Goal: Information Seeking & Learning: Learn about a topic

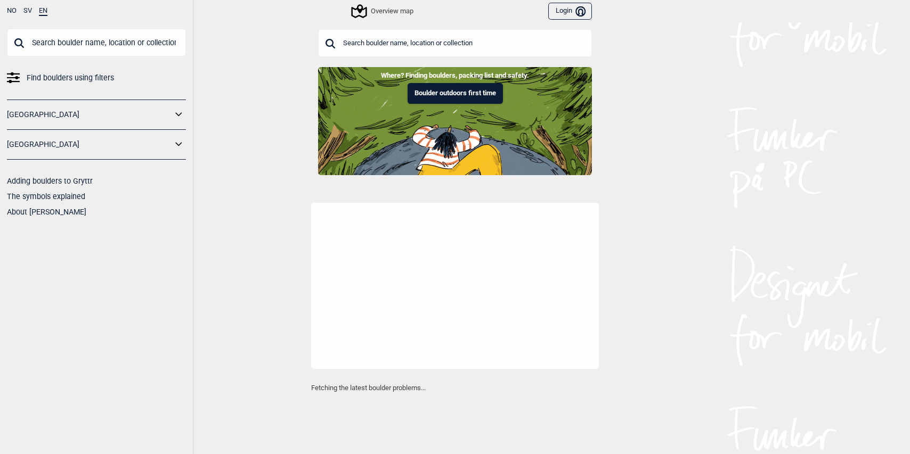
click at [369, 47] on input "text" at bounding box center [455, 43] width 274 height 28
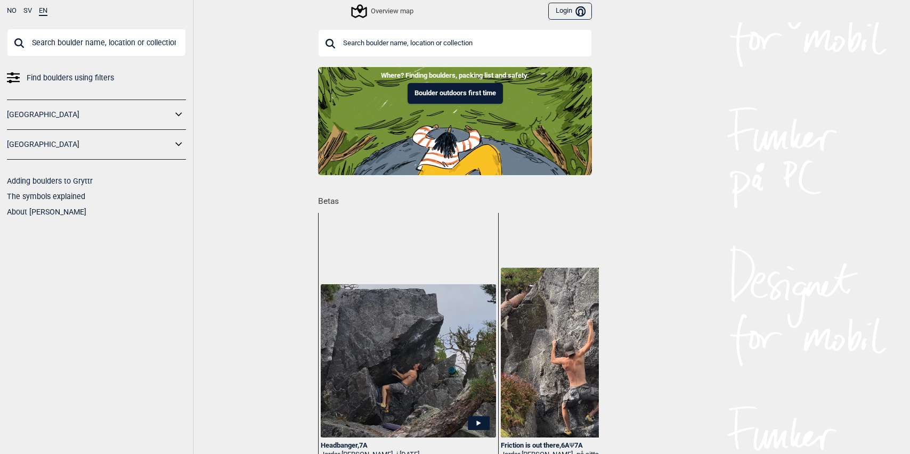
click at [367, 45] on input "text" at bounding box center [455, 43] width 274 height 28
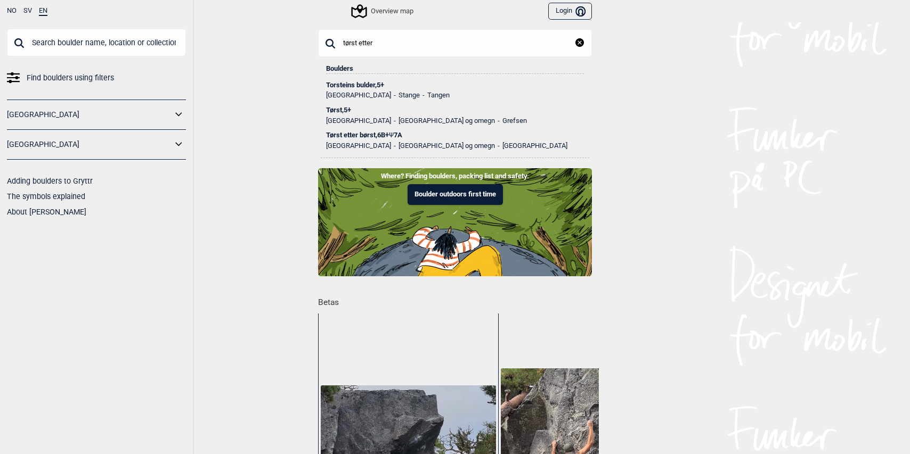
type input "tørst etter"
click at [364, 135] on div "Tørst etter børst , 6B+ Ψ 7A" at bounding box center [455, 135] width 258 height 7
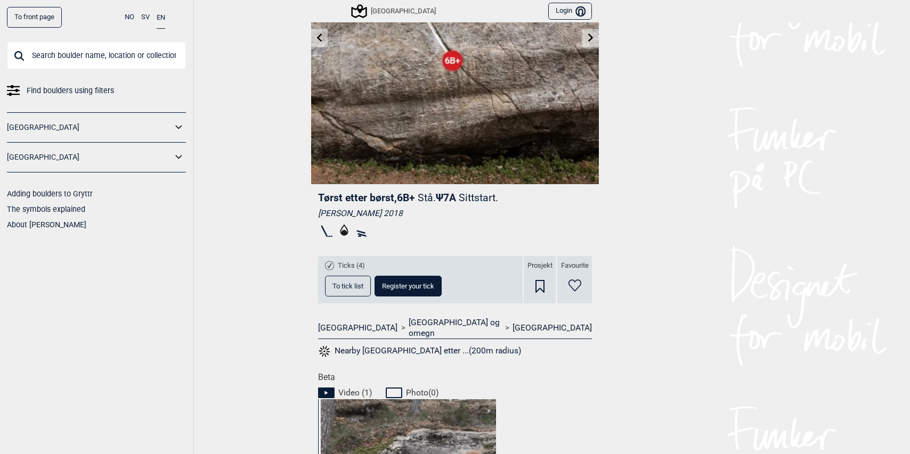
scroll to position [149, 0]
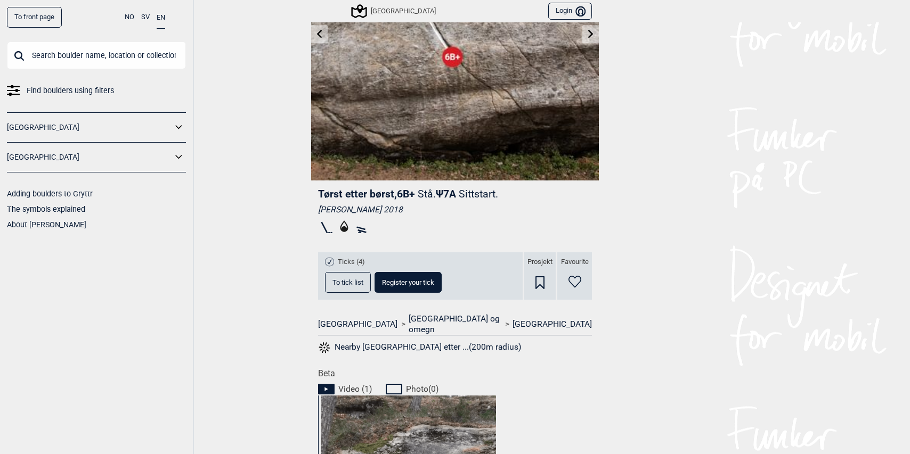
click at [345, 282] on span "To tick list" at bounding box center [347, 282] width 31 height 7
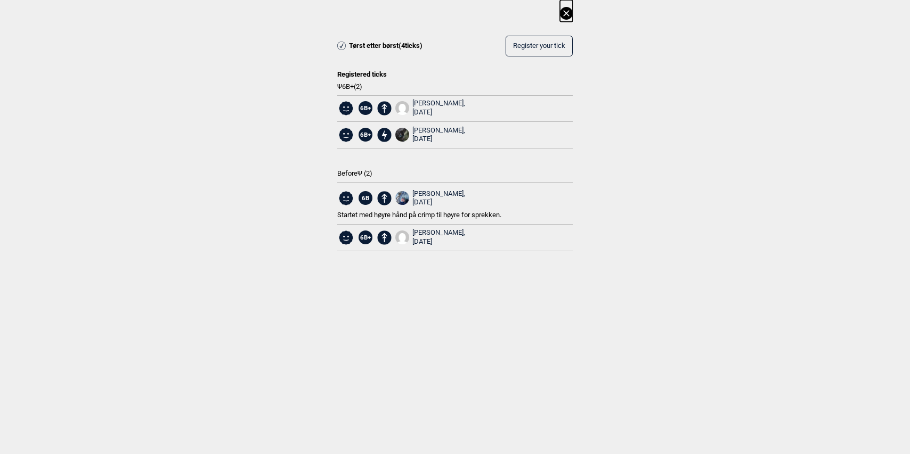
click at [566, 17] on icon at bounding box center [566, 13] width 13 height 13
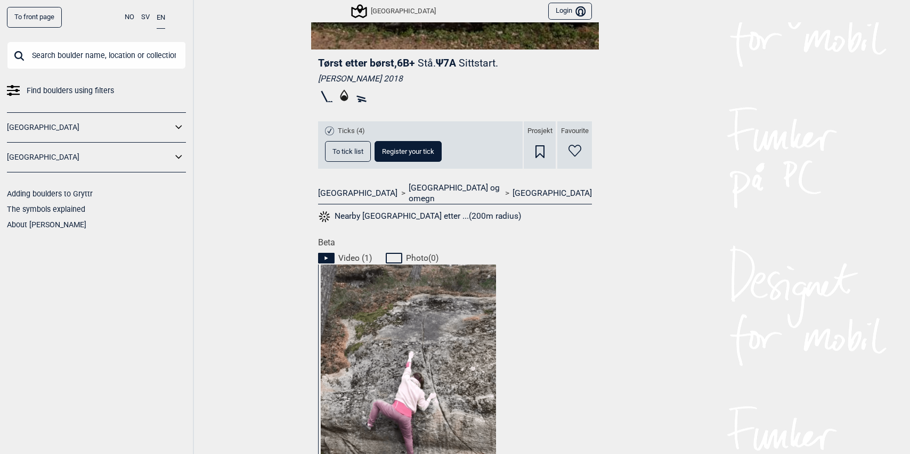
scroll to position [0, 0]
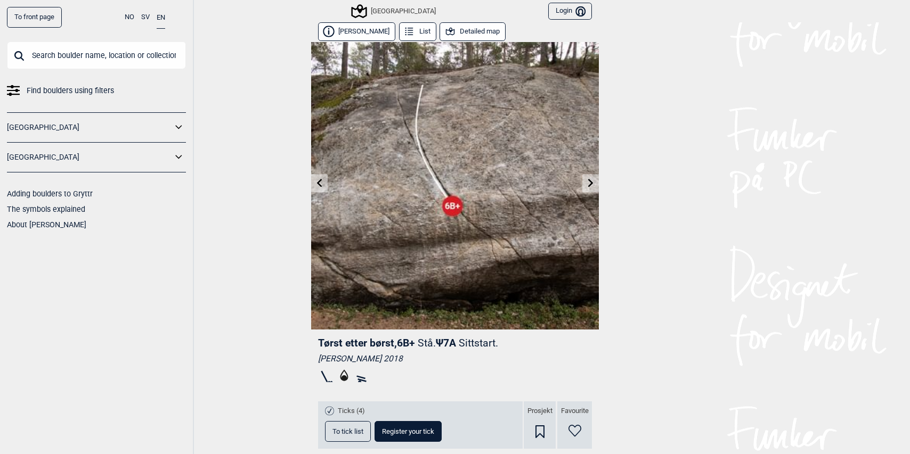
click at [460, 27] on button "Detailed map" at bounding box center [473, 31] width 66 height 19
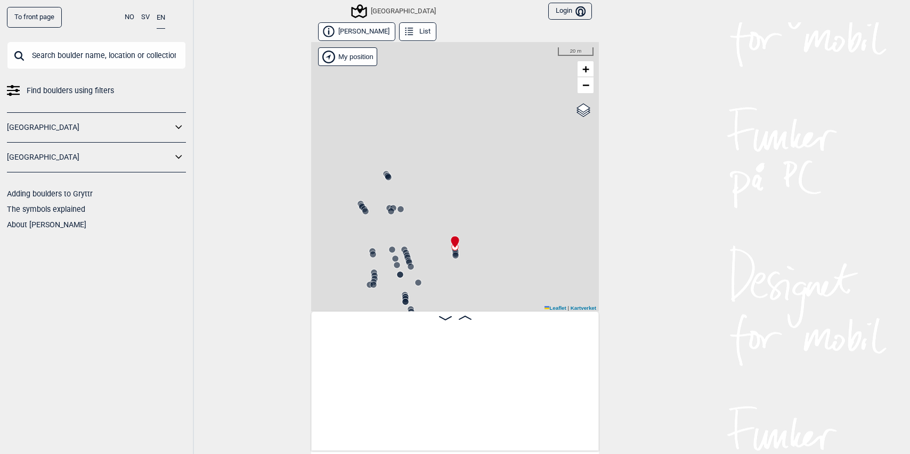
scroll to position [0, 4232]
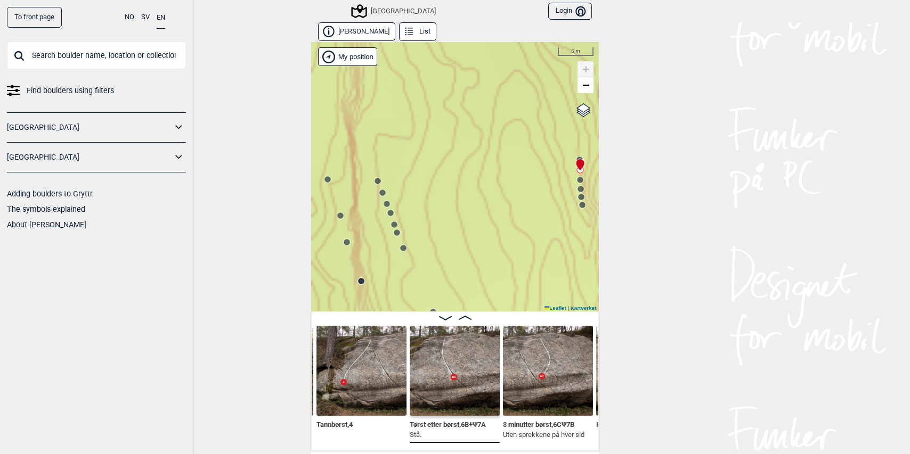
drag, startPoint x: 422, startPoint y: 184, endPoint x: 386, endPoint y: 99, distance: 91.9
click at [385, 104] on div "Speidersteinen Barnehageveggen Cowboyveggen Bølerveggen [GEOGRAPHIC_DATA]" at bounding box center [455, 177] width 288 height 270
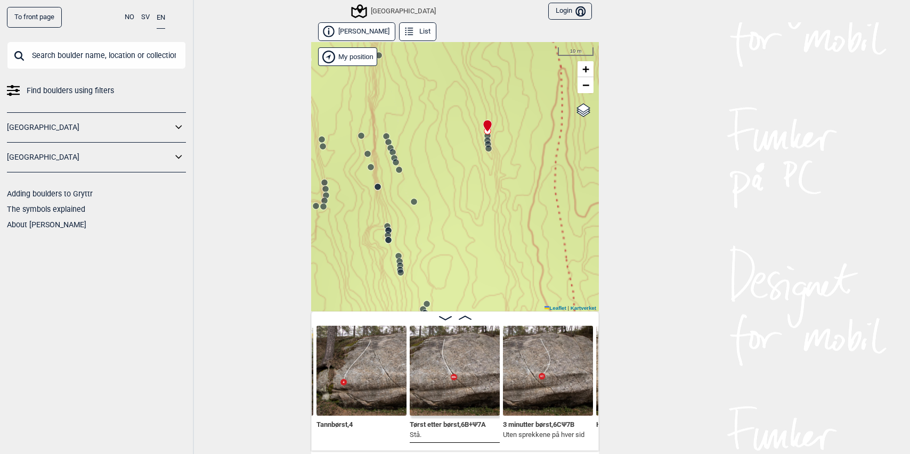
click at [383, 134] on circle at bounding box center [386, 136] width 6 height 6
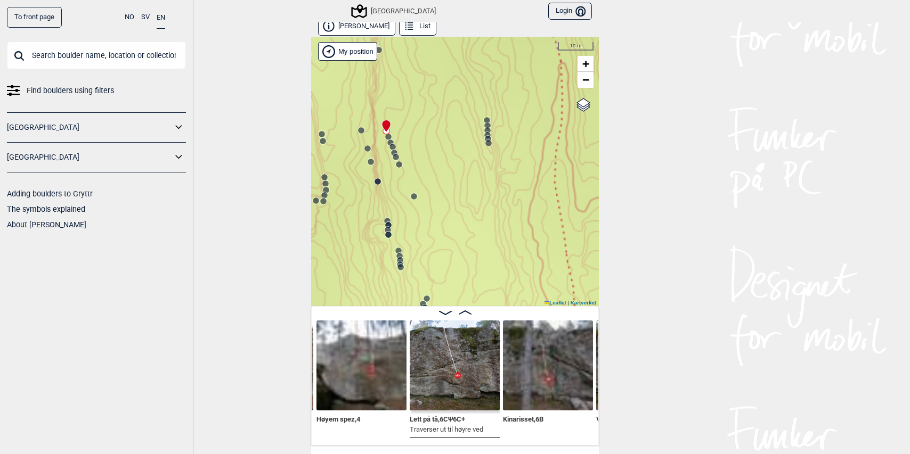
scroll to position [9, 0]
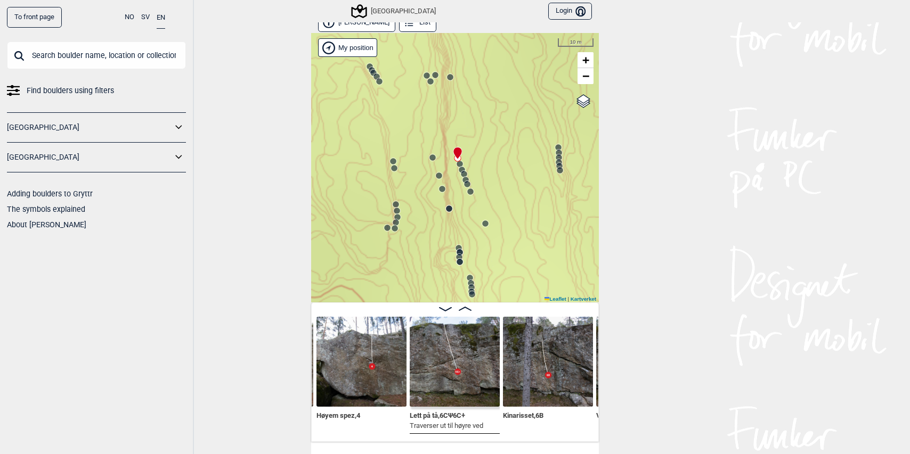
drag, startPoint x: 389, startPoint y: 161, endPoint x: 451, endPoint y: 198, distance: 71.5
click at [451, 198] on div "Speidersteinen Barnehageveggen Cowboyveggen Bølerveggen [GEOGRAPHIC_DATA]" at bounding box center [455, 168] width 288 height 270
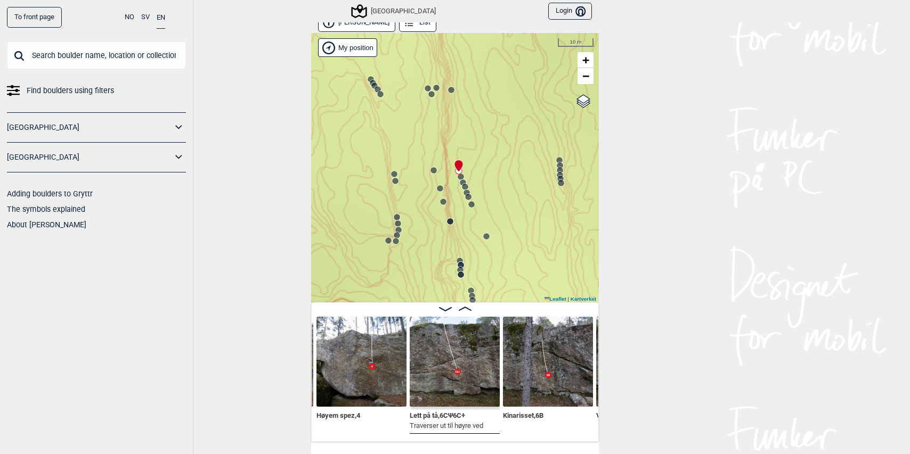
click at [449, 90] on circle at bounding box center [451, 90] width 6 height 6
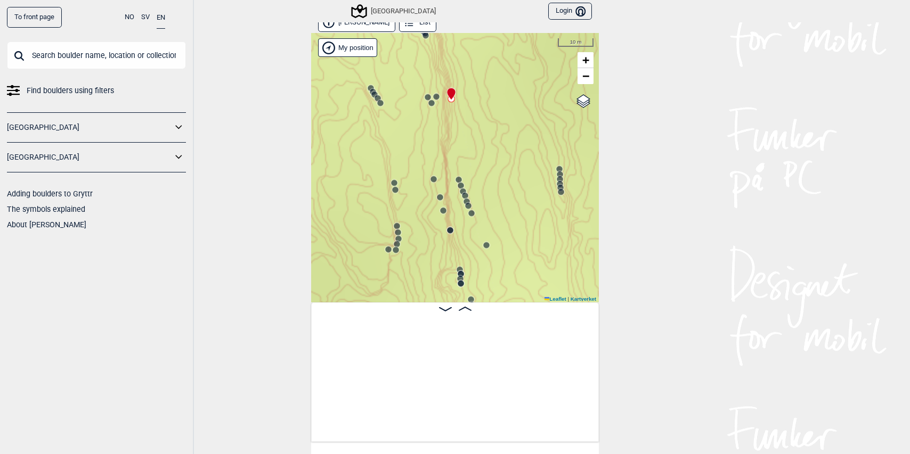
scroll to position [0, 720]
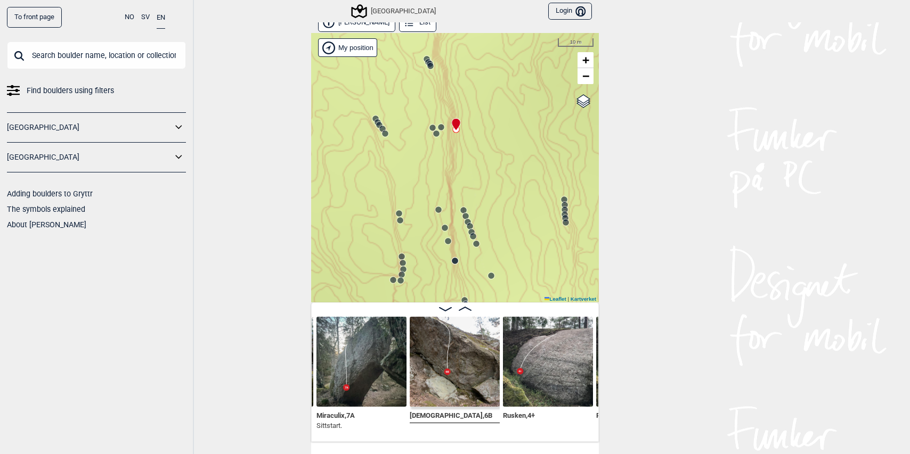
drag, startPoint x: 405, startPoint y: 143, endPoint x: 407, endPoint y: 158, distance: 15.0
click at [407, 158] on div "Speidersteinen Barnehageveggen Cowboyveggen Bølerveggen [GEOGRAPHIC_DATA]" at bounding box center [455, 168] width 288 height 270
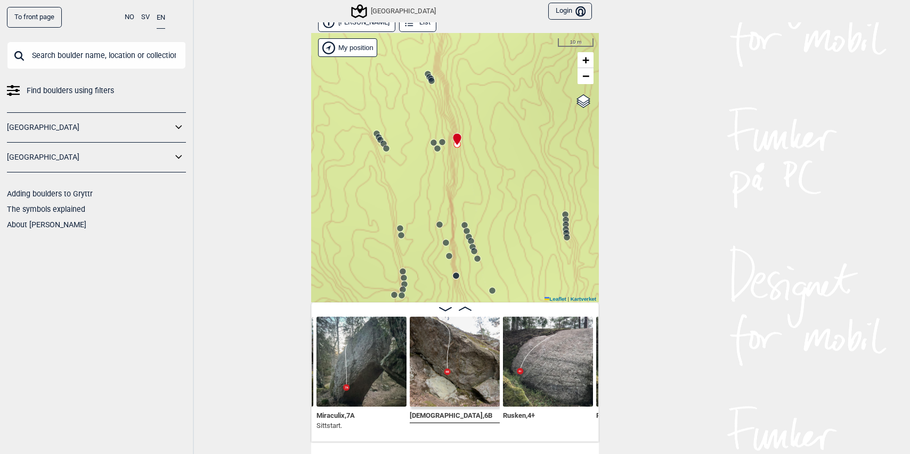
click at [439, 140] on circle at bounding box center [442, 142] width 6 height 6
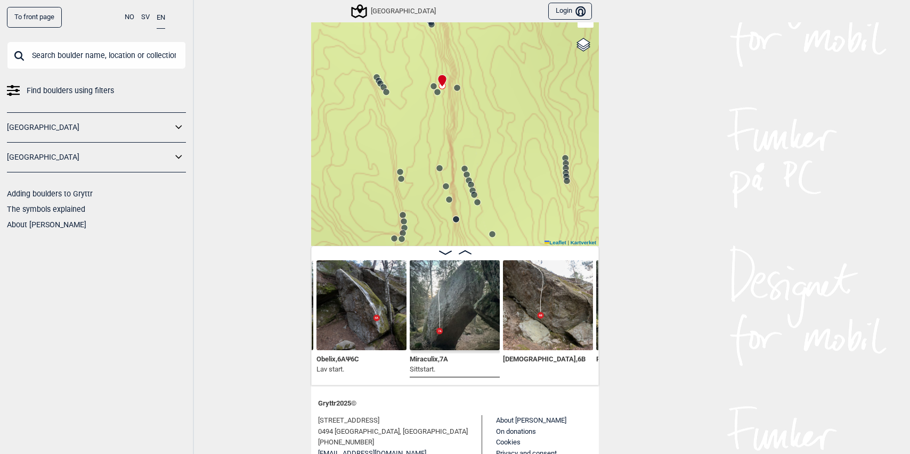
scroll to position [42, 0]
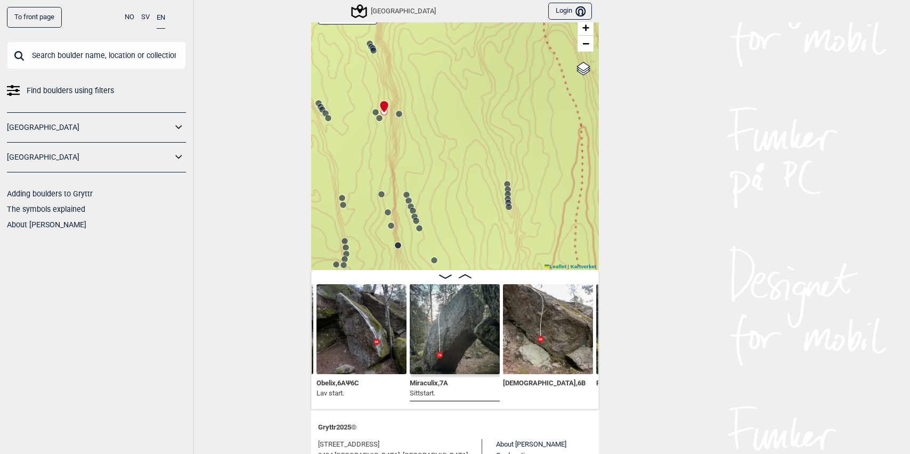
drag, startPoint x: 527, startPoint y: 166, endPoint x: 437, endPoint y: 165, distance: 90.0
click at [440, 167] on div "Speidersteinen Barnehageveggen Cowboyveggen Bølerveggen [GEOGRAPHIC_DATA]" at bounding box center [455, 136] width 288 height 270
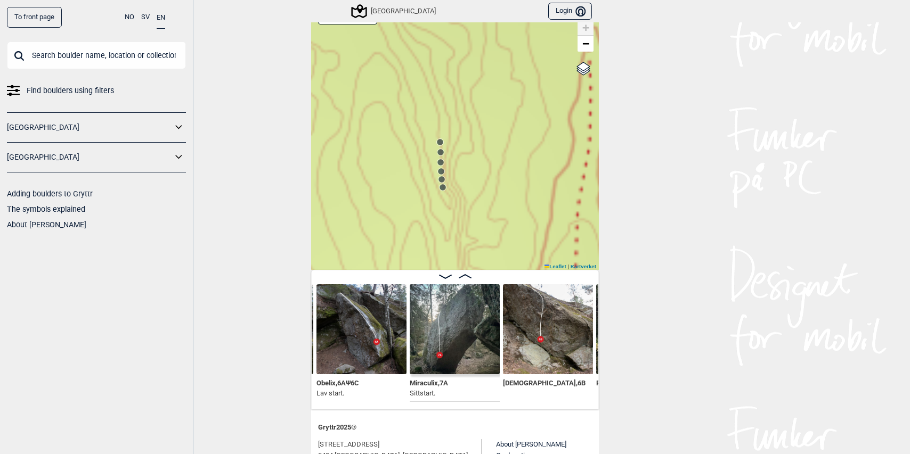
click at [439, 141] on icon at bounding box center [440, 142] width 9 height 9
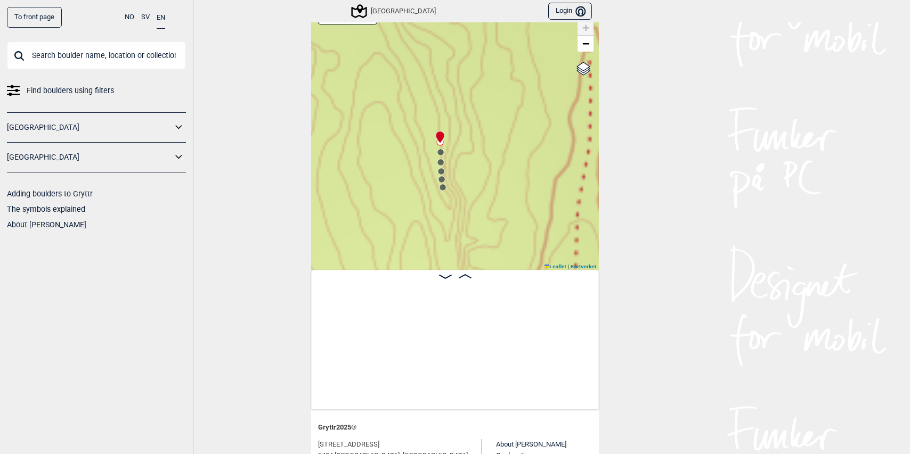
scroll to position [0, 4177]
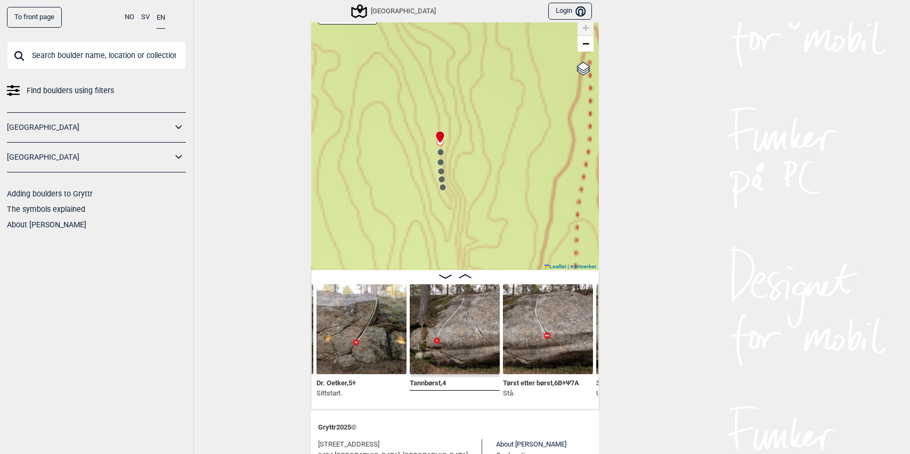
click at [437, 151] on circle at bounding box center [440, 152] width 6 height 6
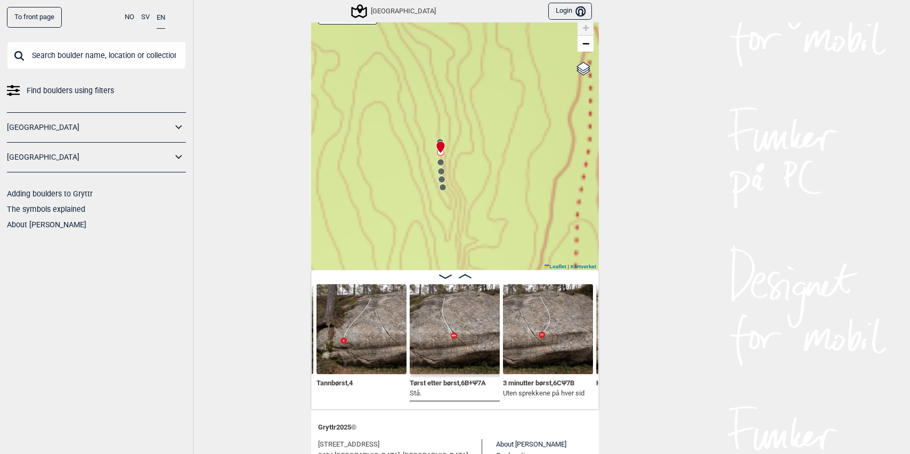
click at [437, 160] on circle at bounding box center [440, 162] width 6 height 6
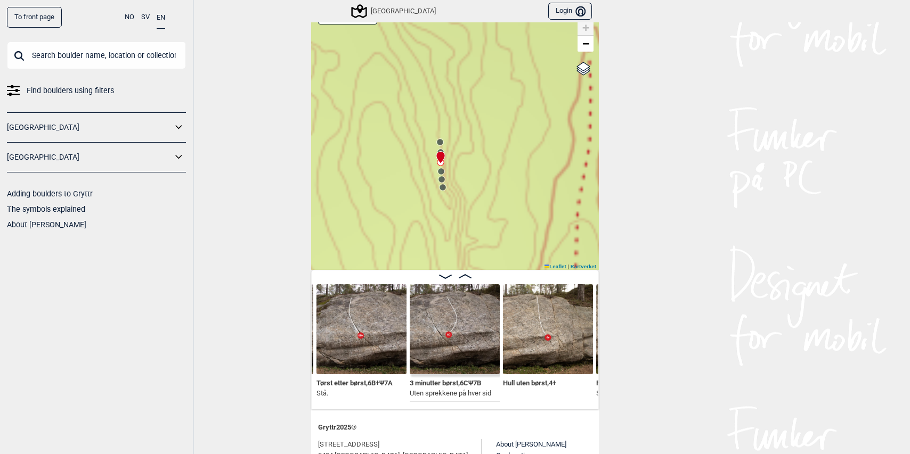
click at [438, 171] on circle at bounding box center [441, 171] width 6 height 6
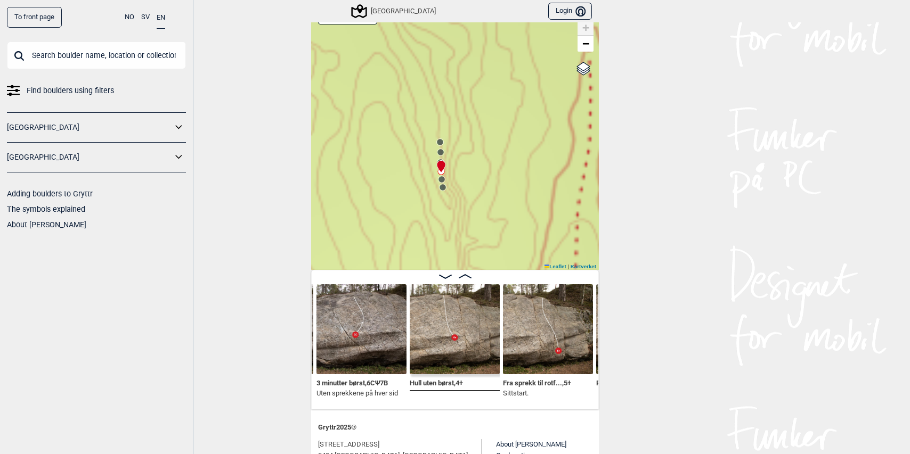
click at [439, 181] on circle at bounding box center [442, 179] width 6 height 6
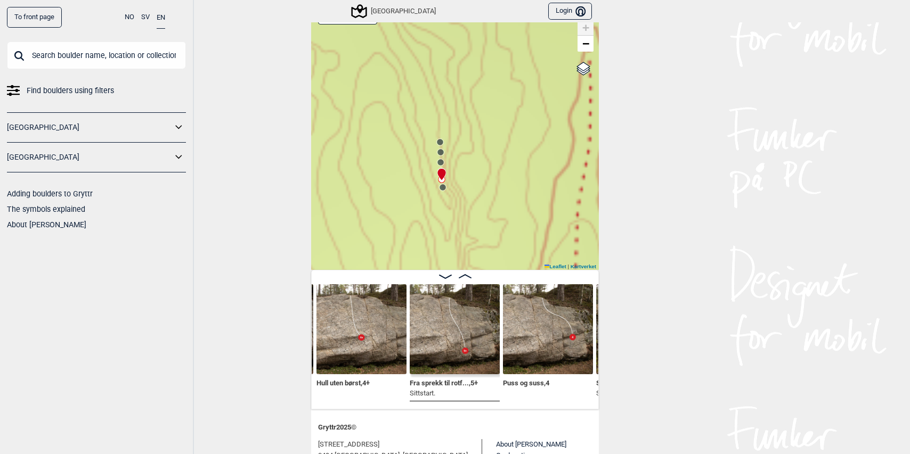
click at [440, 190] on icon at bounding box center [443, 187] width 9 height 9
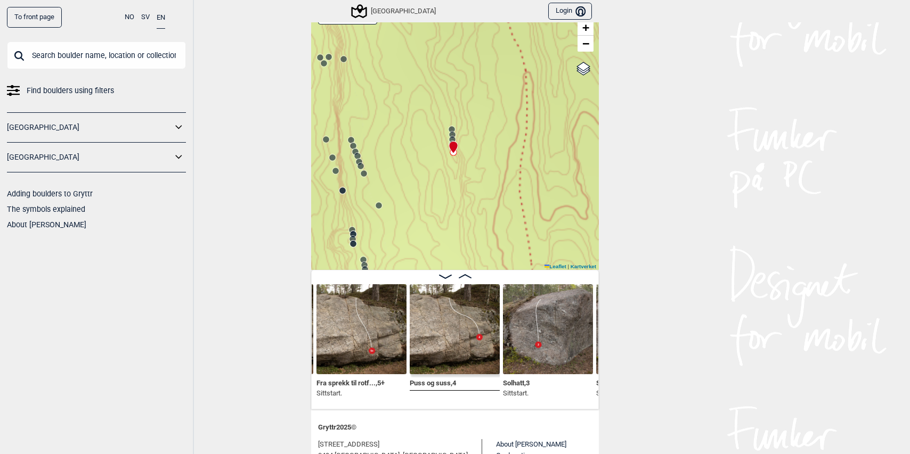
drag, startPoint x: 468, startPoint y: 209, endPoint x: 465, endPoint y: 169, distance: 40.6
click at [465, 169] on div "Speidersteinen Barnehageveggen Cowboyveggen Bølerveggen [GEOGRAPHIC_DATA]" at bounding box center [455, 136] width 288 height 270
click at [450, 131] on circle at bounding box center [452, 134] width 7 height 7
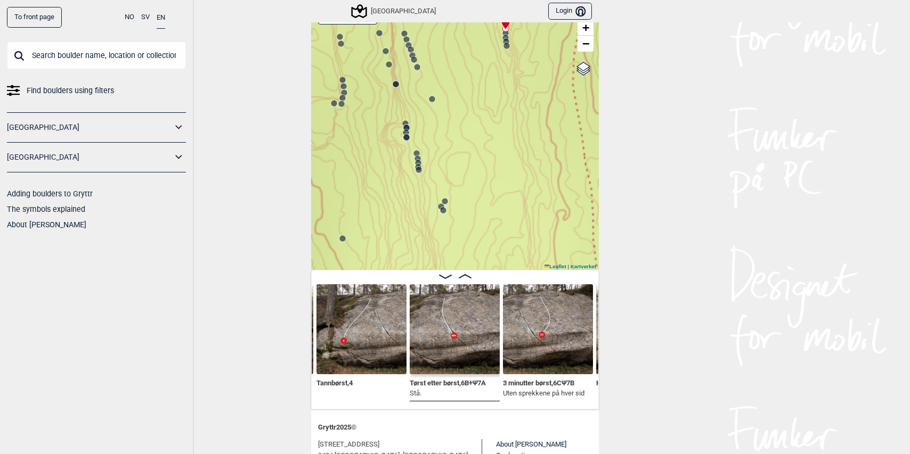
drag, startPoint x: 417, startPoint y: 183, endPoint x: 486, endPoint y: 48, distance: 151.6
click at [486, 48] on div "Speidersteinen Barnehageveggen Cowboyveggen Bølerveggen [GEOGRAPHIC_DATA]" at bounding box center [455, 136] width 288 height 270
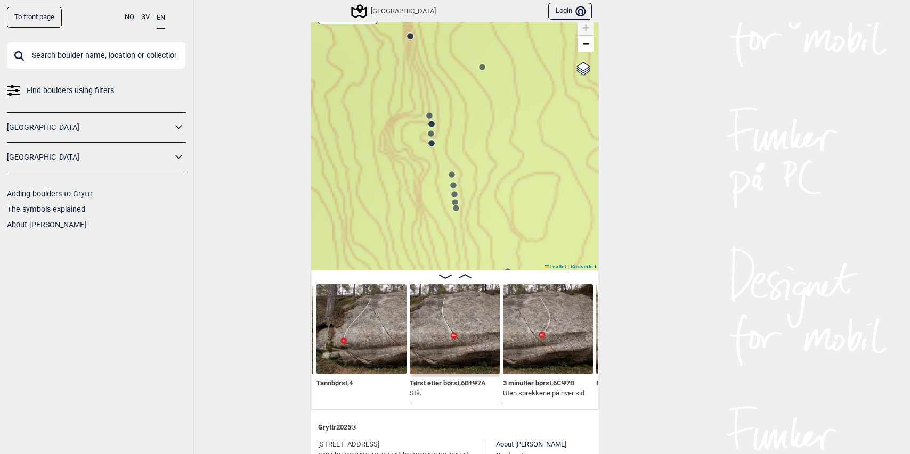
click at [430, 123] on circle at bounding box center [431, 124] width 6 height 6
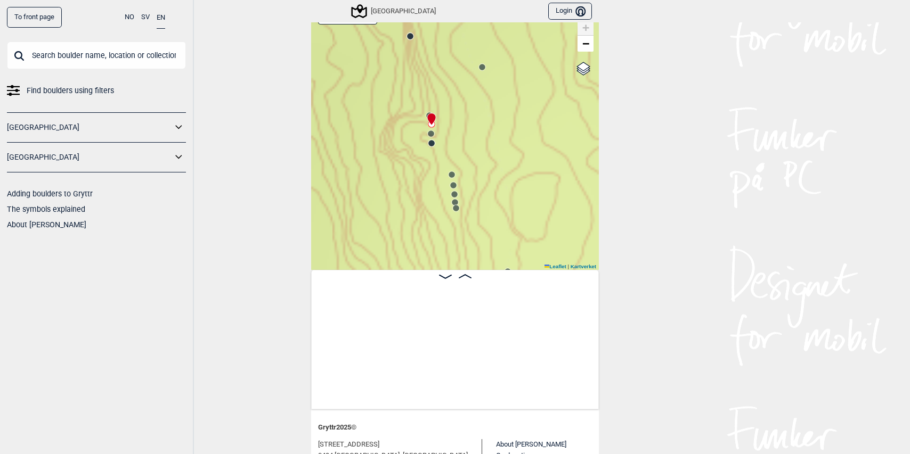
scroll to position [0, 3367]
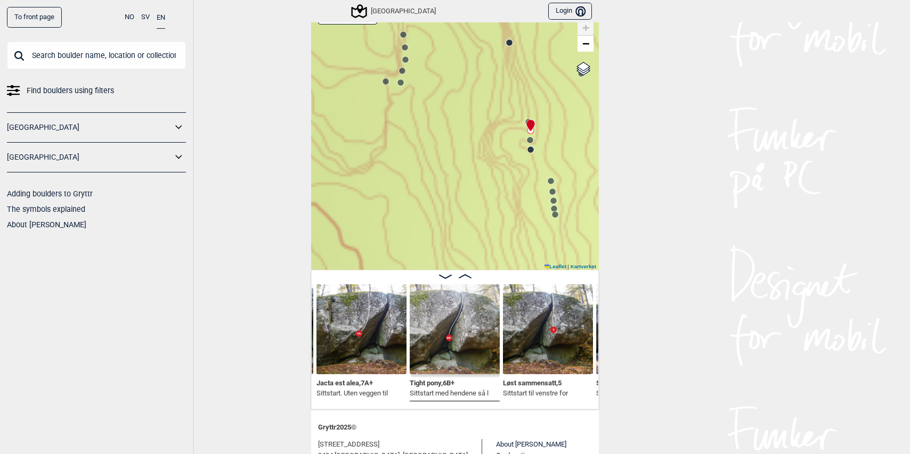
drag, startPoint x: 396, startPoint y: 94, endPoint x: 519, endPoint y: 156, distance: 137.5
click at [516, 118] on div "Speidersteinen Barnehageveggen Cowboyveggen Bølerveggen [GEOGRAPHIC_DATA]" at bounding box center [455, 136] width 288 height 270
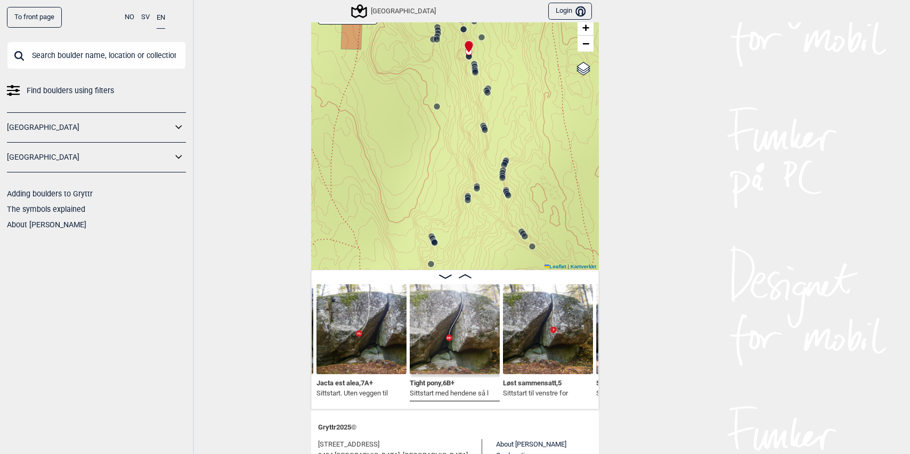
drag, startPoint x: 540, startPoint y: 200, endPoint x: 480, endPoint y: 98, distance: 119.2
click at [483, 97] on icon at bounding box center [487, 92] width 9 height 9
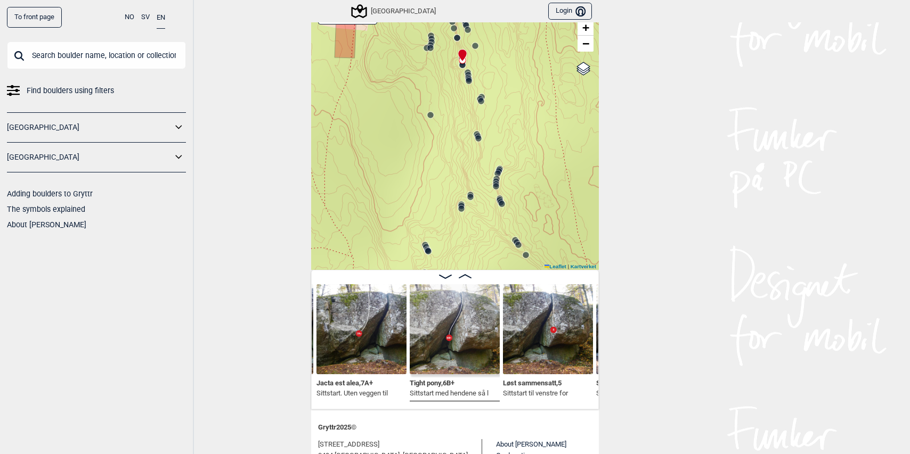
click at [493, 183] on circle at bounding box center [496, 186] width 6 height 6
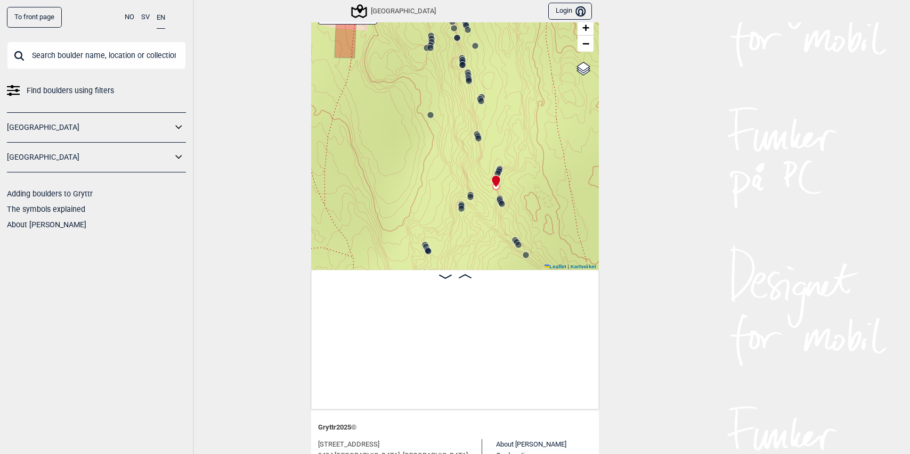
scroll to position [0, 6026]
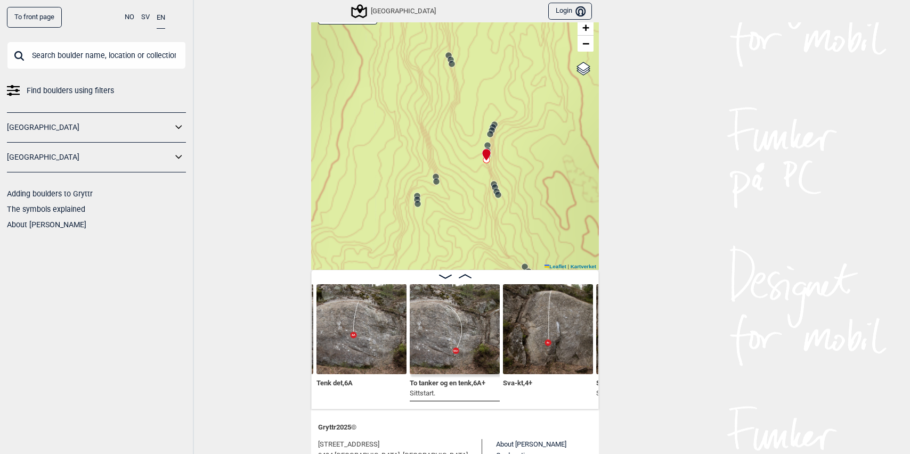
click at [493, 182] on icon at bounding box center [494, 184] width 9 height 9
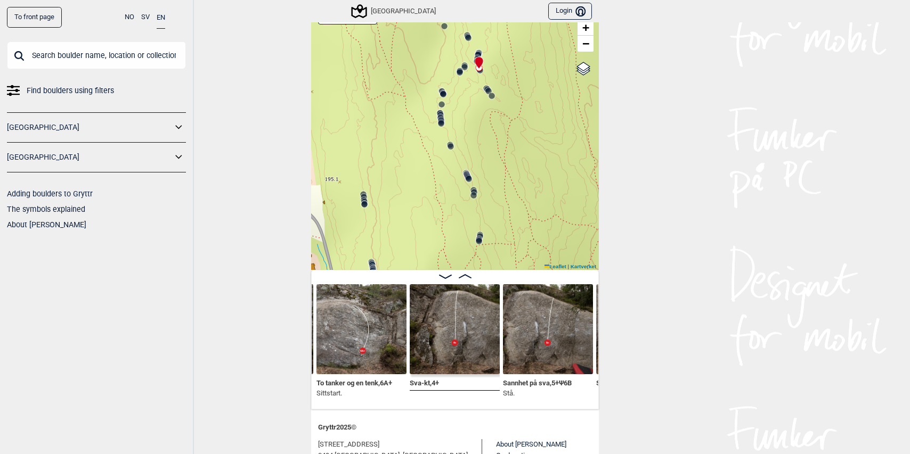
drag, startPoint x: 475, startPoint y: 167, endPoint x: 478, endPoint y: 87, distance: 79.5
click at [478, 87] on div "Speidersteinen Barnehageveggen Cowboyveggen Bølerveggen [GEOGRAPHIC_DATA]" at bounding box center [455, 136] width 288 height 270
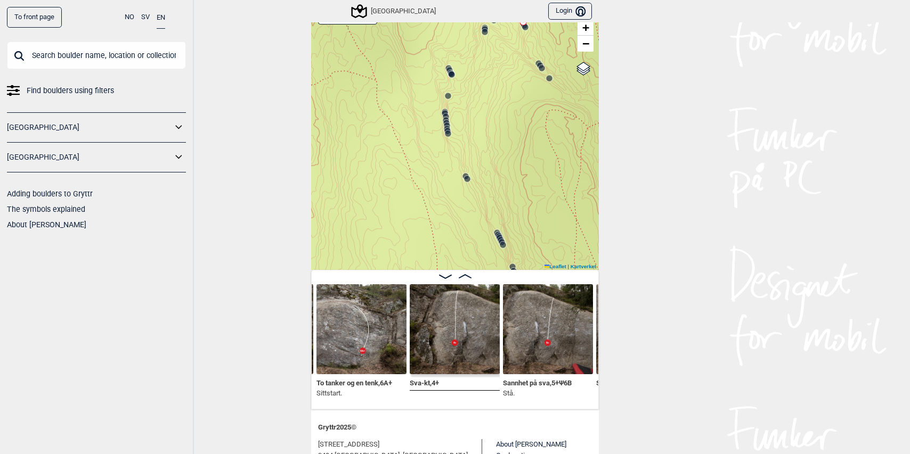
click at [444, 124] on circle at bounding box center [447, 126] width 6 height 6
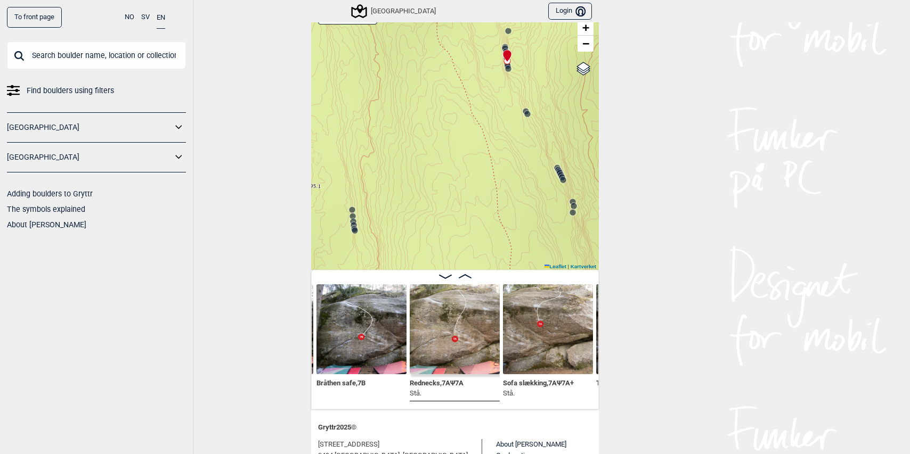
drag, startPoint x: 413, startPoint y: 202, endPoint x: 495, endPoint y: 122, distance: 114.5
click at [494, 124] on div "Speidersteinen Barnehageveggen Cowboyveggen Bølerveggen [GEOGRAPHIC_DATA]" at bounding box center [455, 136] width 288 height 270
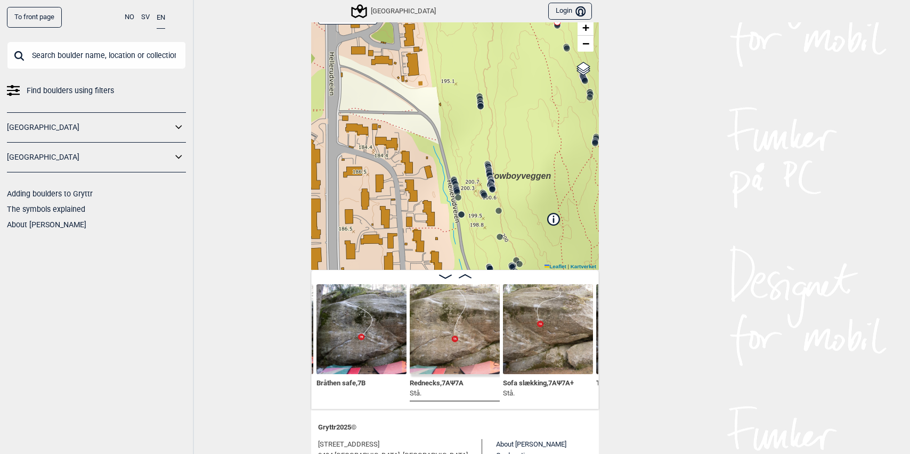
drag, startPoint x: 419, startPoint y: 203, endPoint x: 470, endPoint y: 133, distance: 87.0
click at [469, 134] on div "Speidersteinen Barnehageveggen Cowboyveggen Bølerveggen [GEOGRAPHIC_DATA]" at bounding box center [455, 136] width 288 height 270
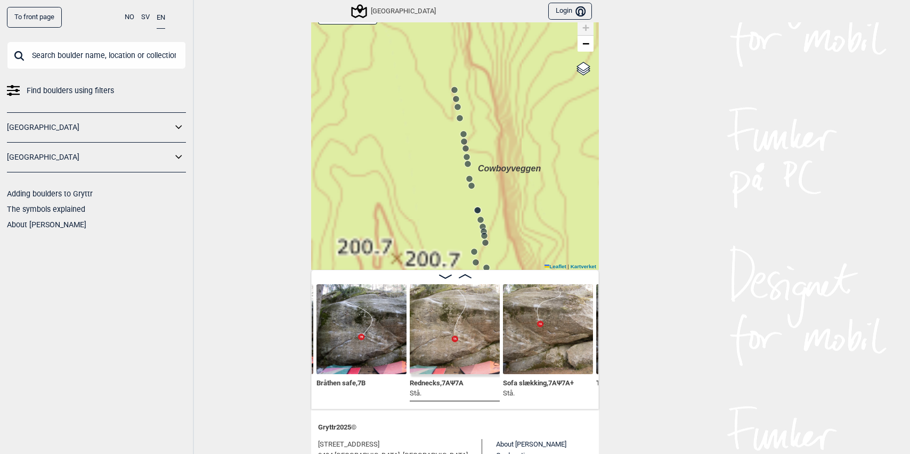
click at [457, 116] on circle at bounding box center [460, 118] width 6 height 6
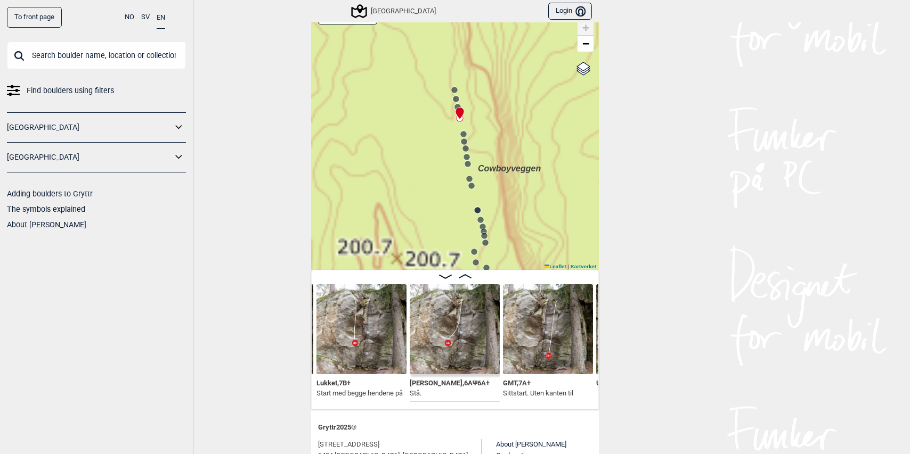
click at [543, 338] on img at bounding box center [548, 330] width 90 height 90
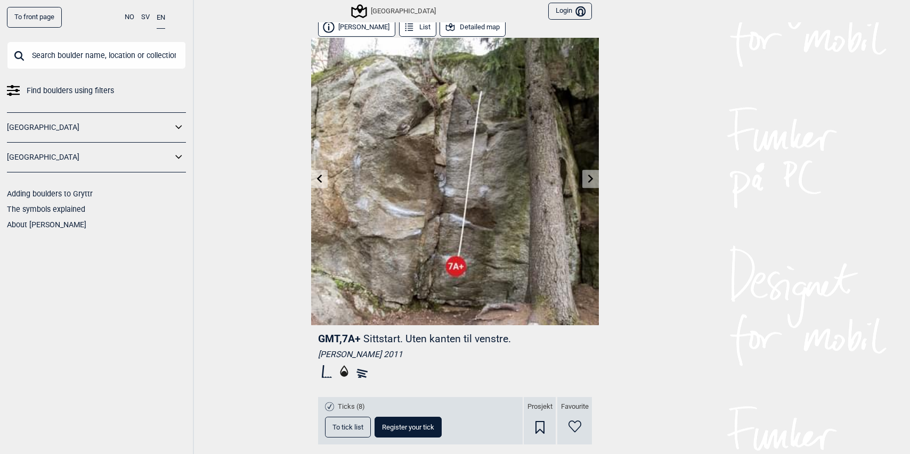
scroll to position [16, 0]
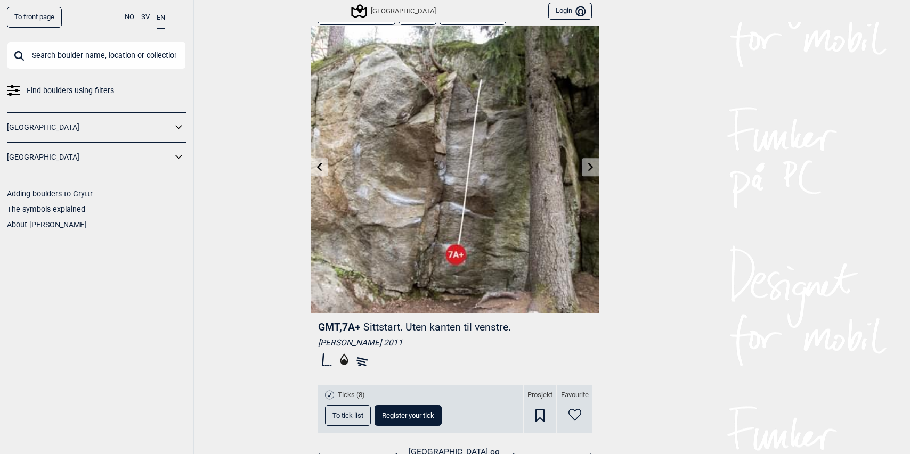
click at [335, 419] on button "To tick list" at bounding box center [348, 415] width 46 height 21
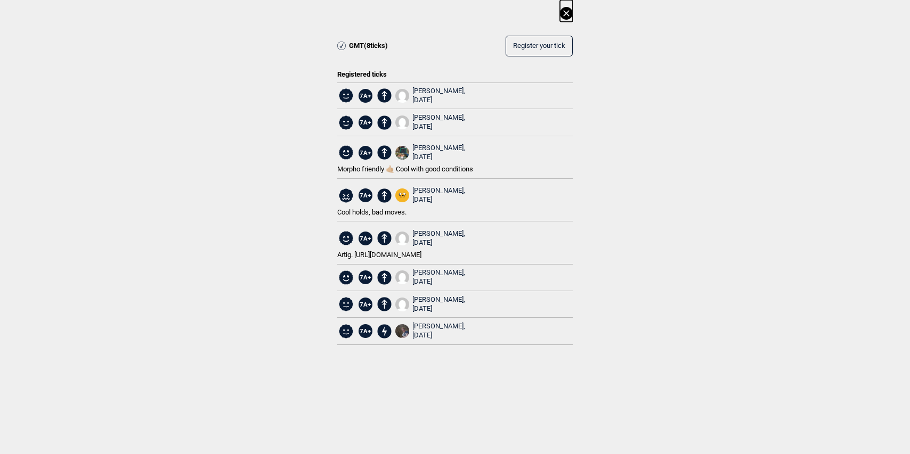
click at [564, 15] on icon at bounding box center [566, 13] width 6 height 6
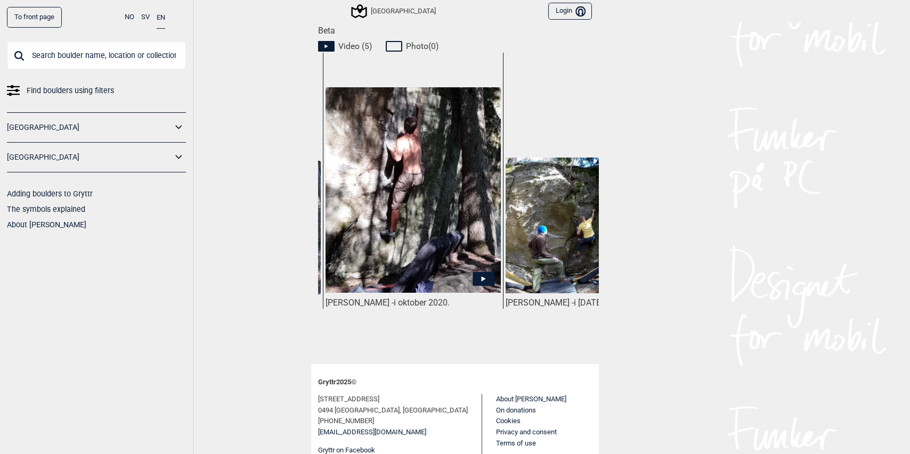
scroll to position [530, 0]
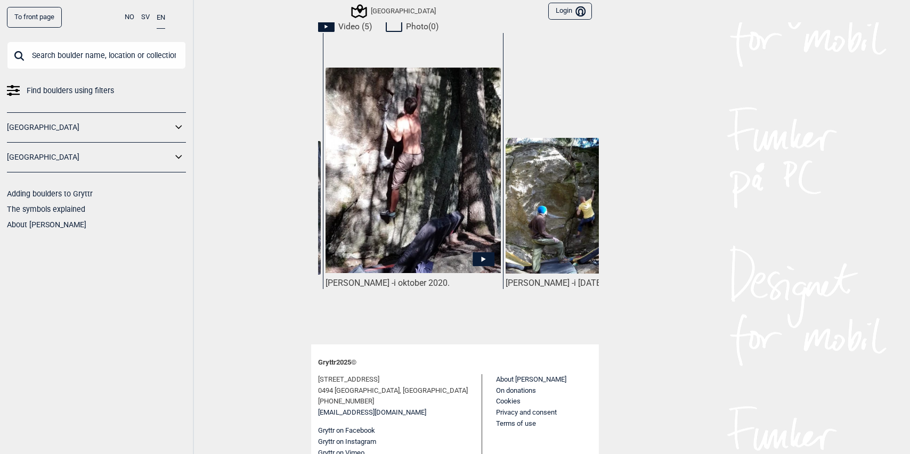
click at [435, 223] on img at bounding box center [413, 171] width 175 height 206
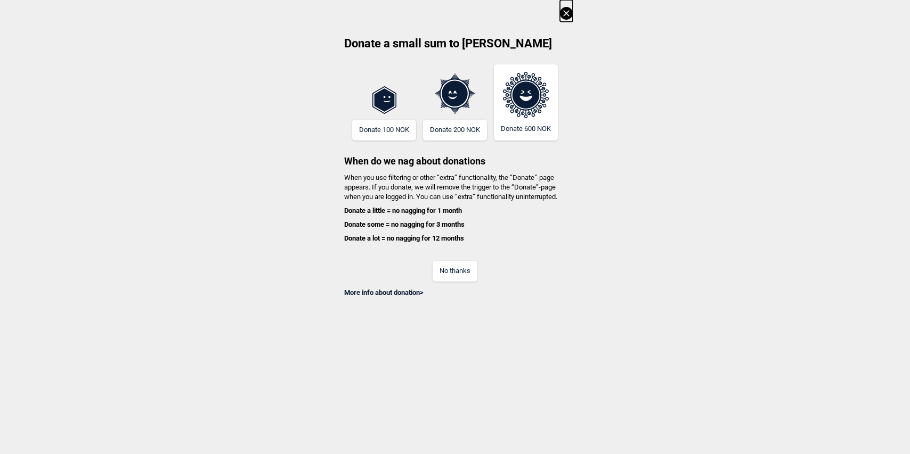
click at [458, 271] on button "No thanks" at bounding box center [455, 271] width 45 height 21
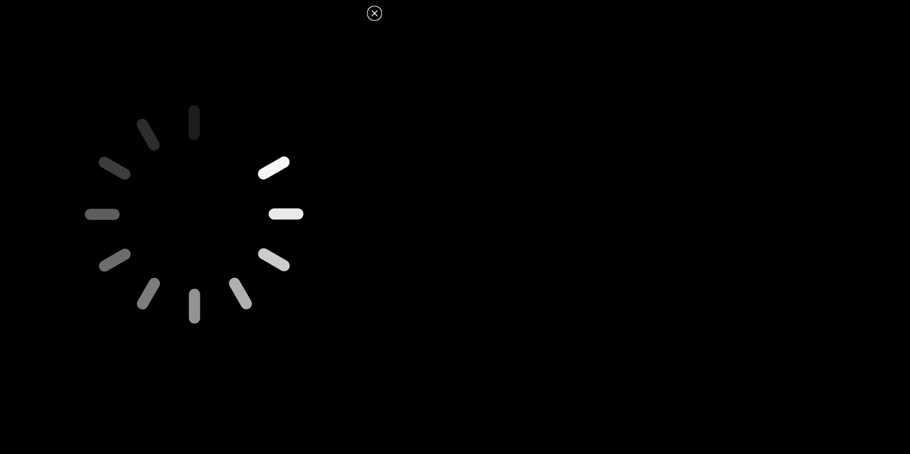
click at [195, 215] on icon at bounding box center [194, 214] width 374 height 374
click at [719, 244] on dialog at bounding box center [455, 227] width 910 height 454
click at [372, 17] on icon at bounding box center [374, 13] width 13 height 13
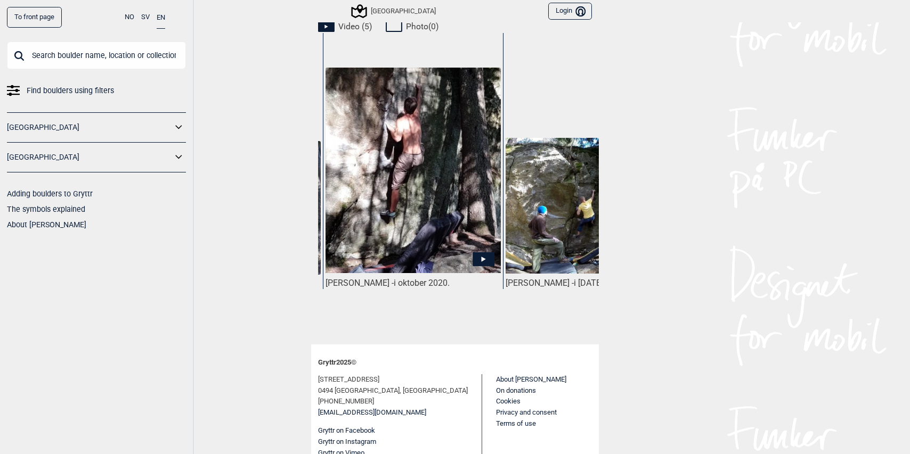
click at [443, 149] on img at bounding box center [413, 171] width 175 height 206
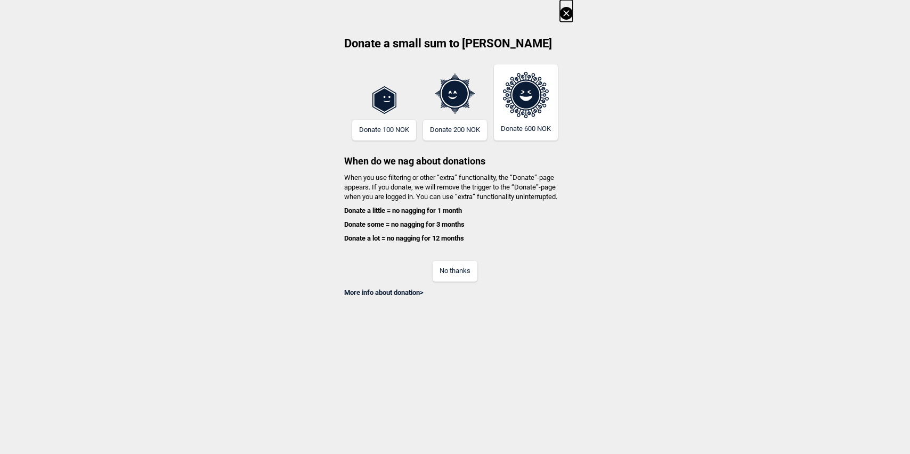
click at [456, 278] on button "No thanks" at bounding box center [455, 271] width 45 height 21
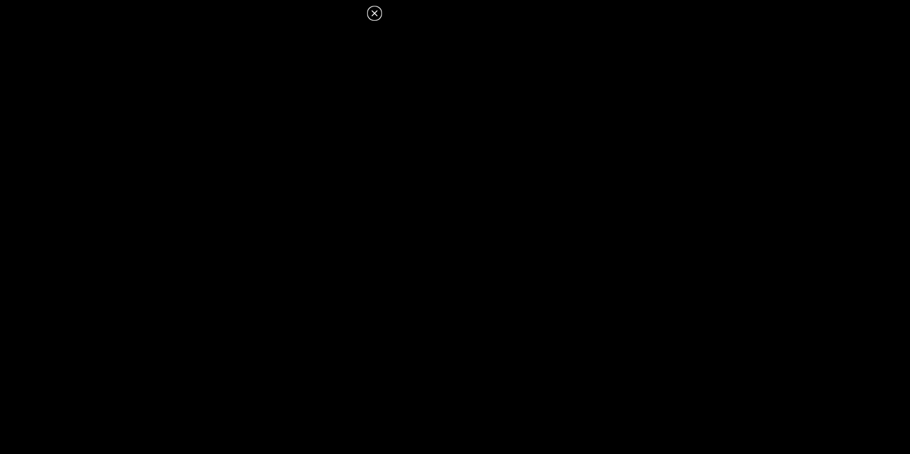
click at [377, 12] on icon at bounding box center [374, 13] width 13 height 13
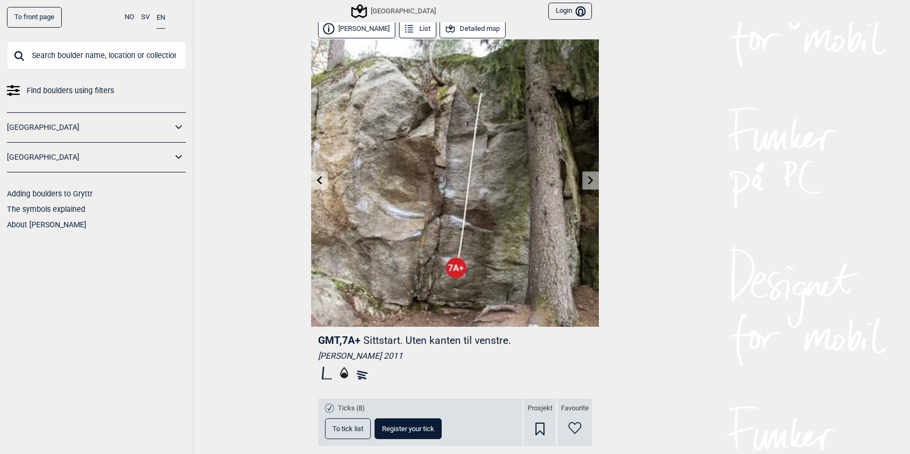
scroll to position [0, 0]
